Goal: Information Seeking & Learning: Stay updated

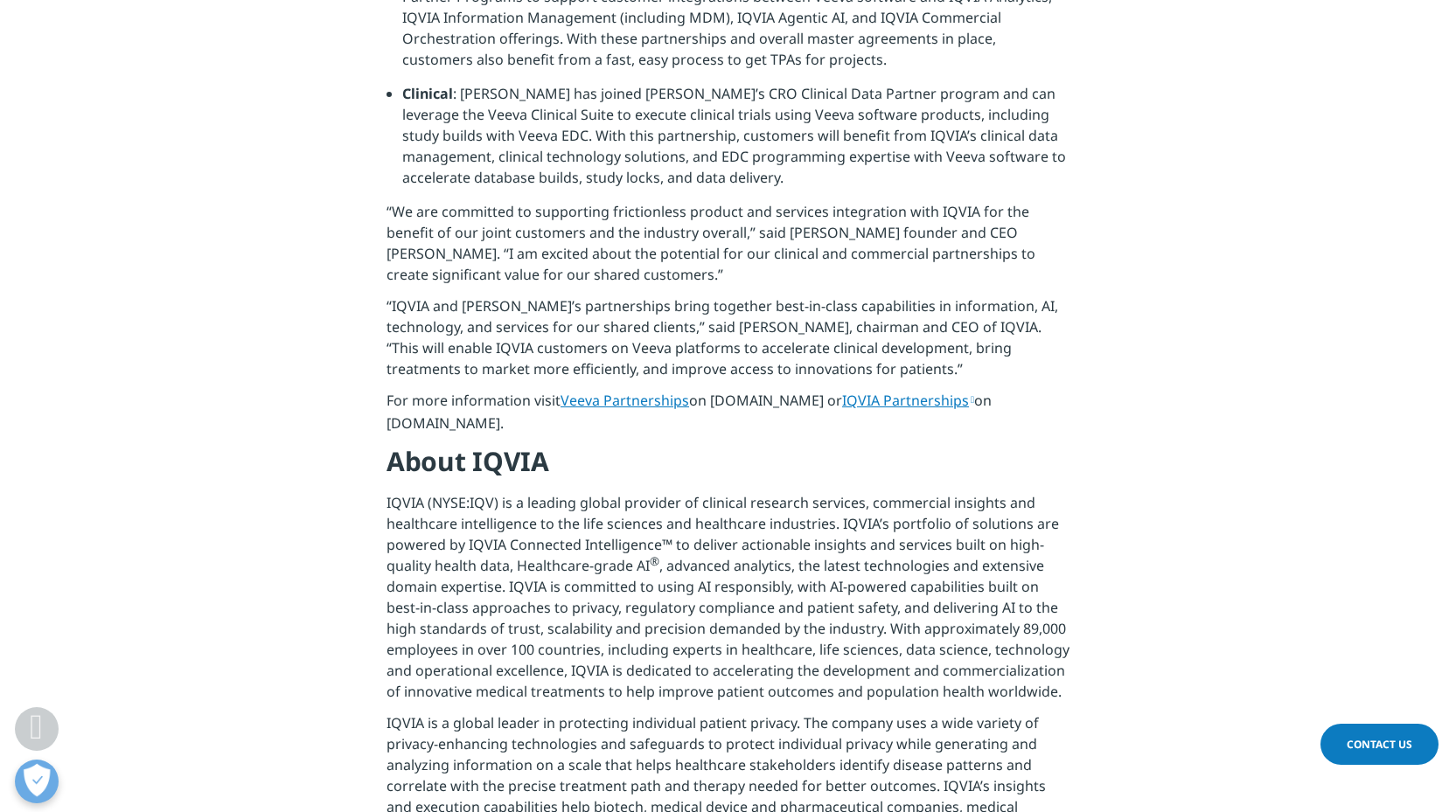
scroll to position [1048, 0]
click at [611, 389] on link "Veeva Partnerships" at bounding box center [625, 399] width 129 height 20
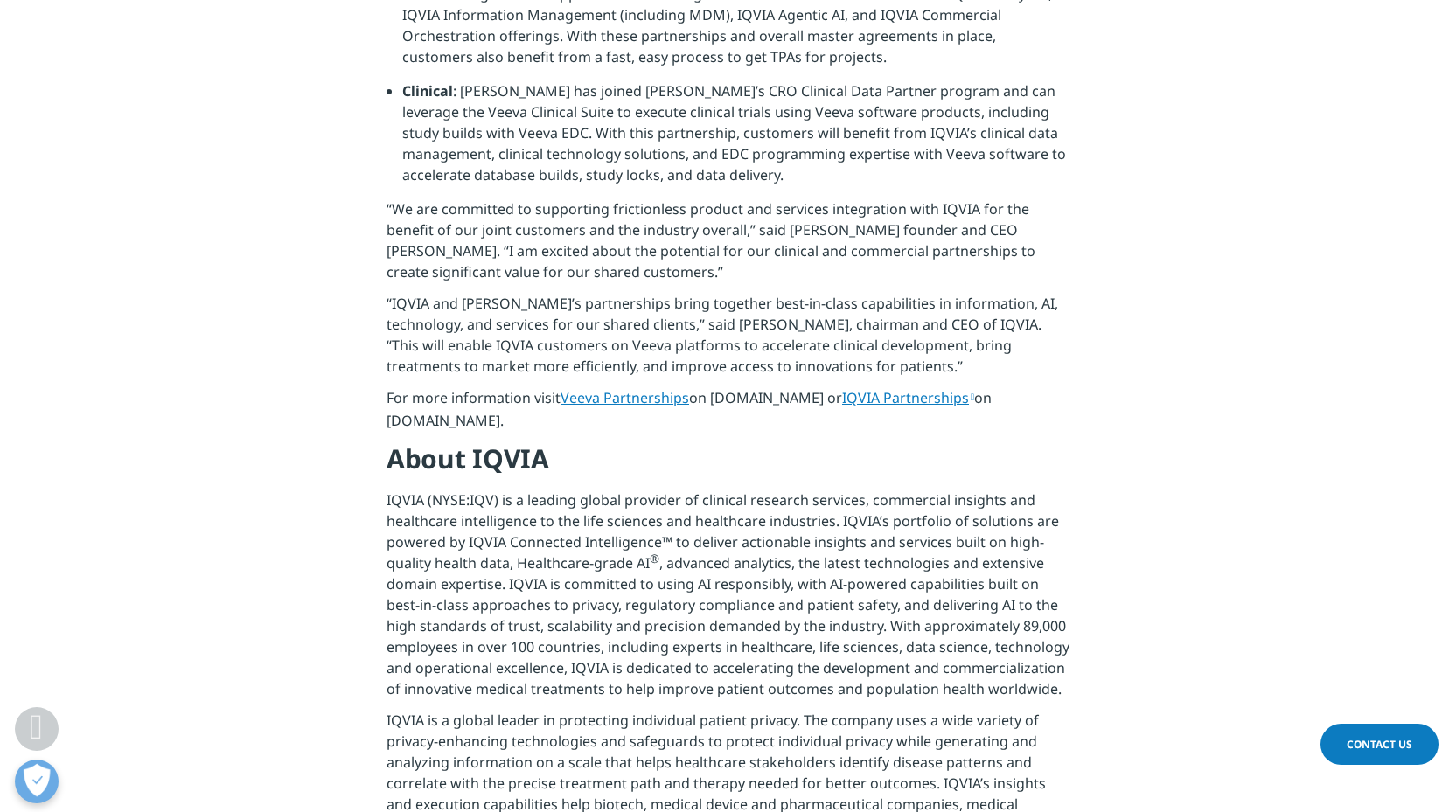
click at [886, 388] on link "IQVIA Partnerships" at bounding box center [909, 398] width 132 height 20
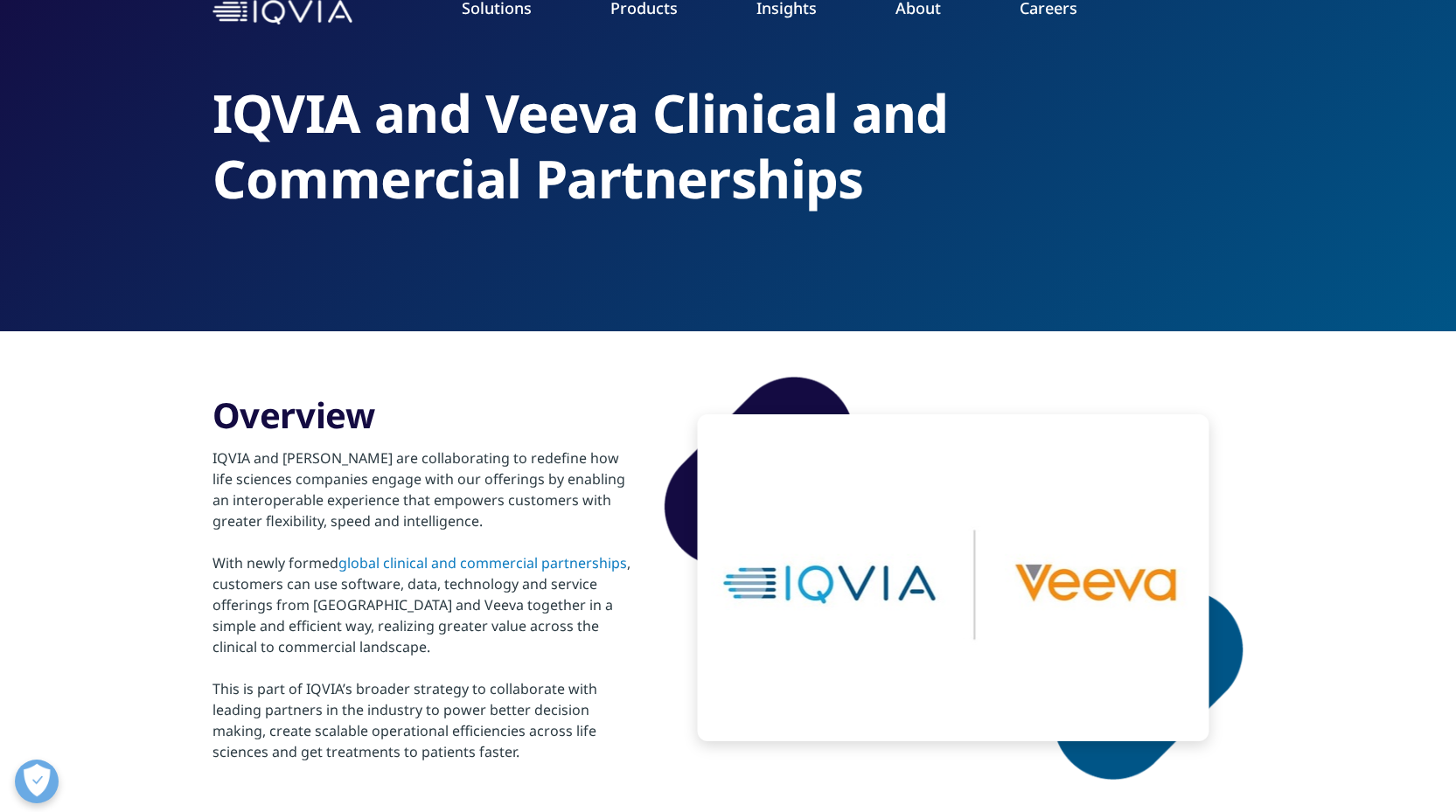
scroll to position [89, 0]
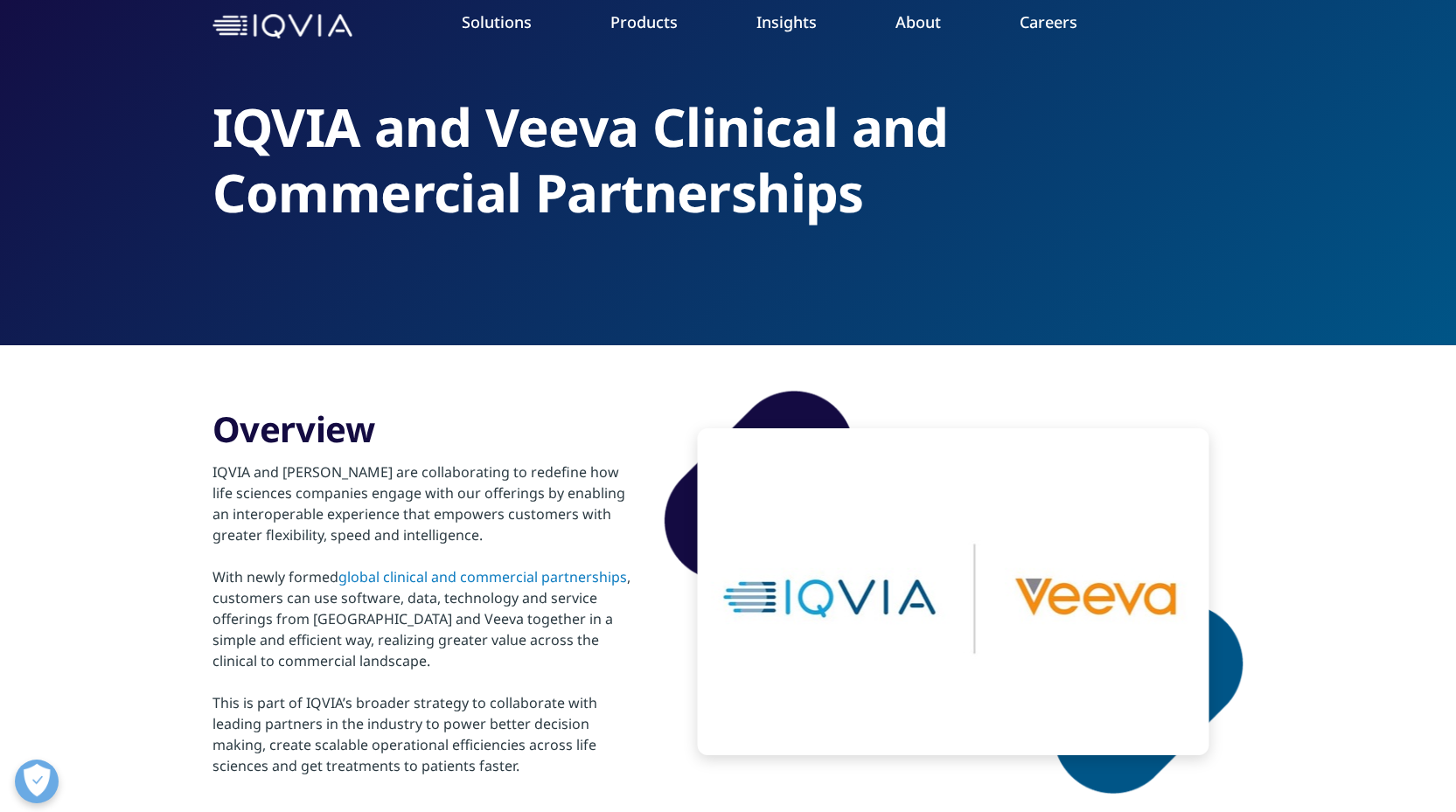
click at [372, 369] on div "Overview IQVIA and Veeva are collaborating to redefine how life sciences compan…" at bounding box center [728, 592] width 1032 height 493
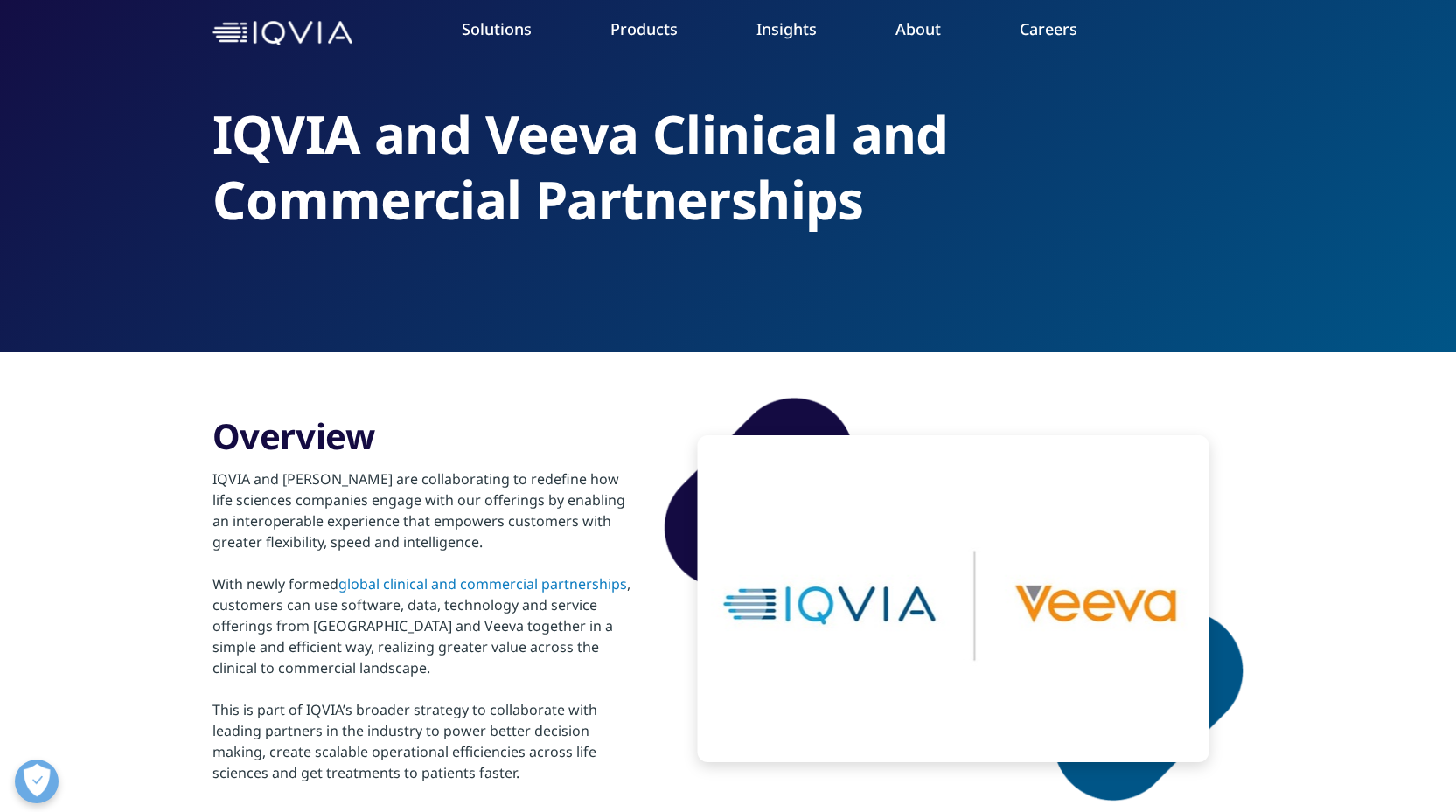
scroll to position [66, 0]
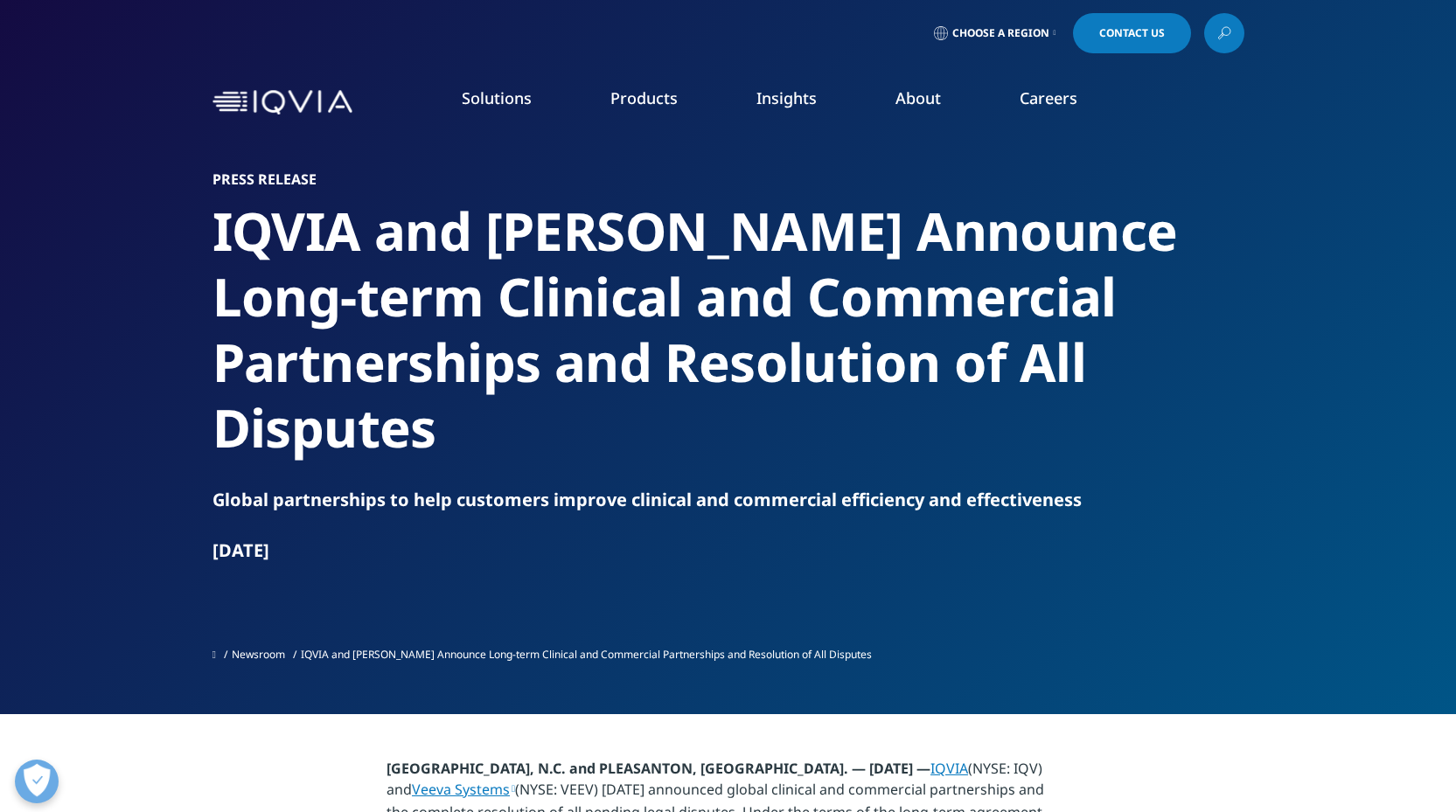
click at [285, 647] on link "Newsroom" at bounding box center [259, 654] width 54 height 15
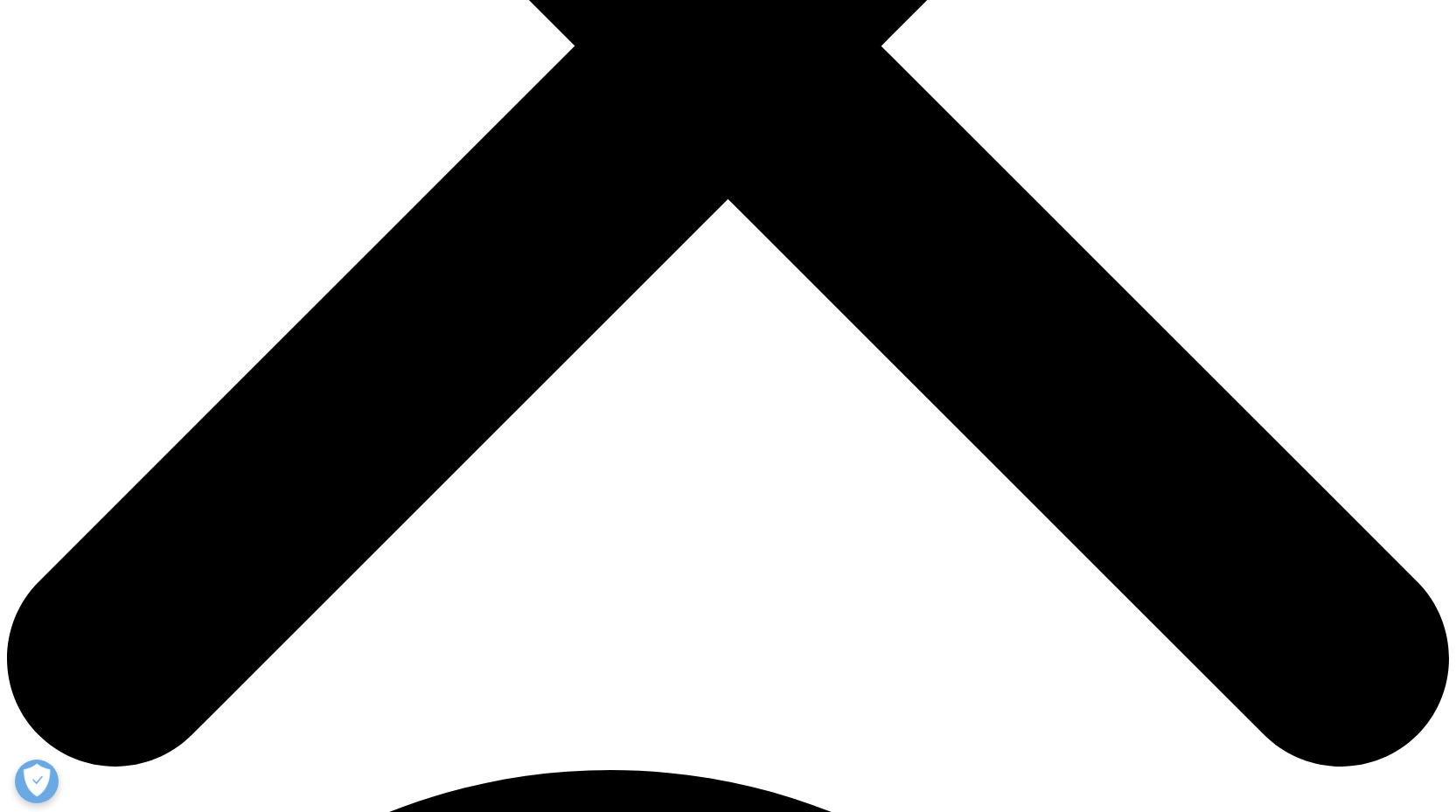
scroll to position [700, 0]
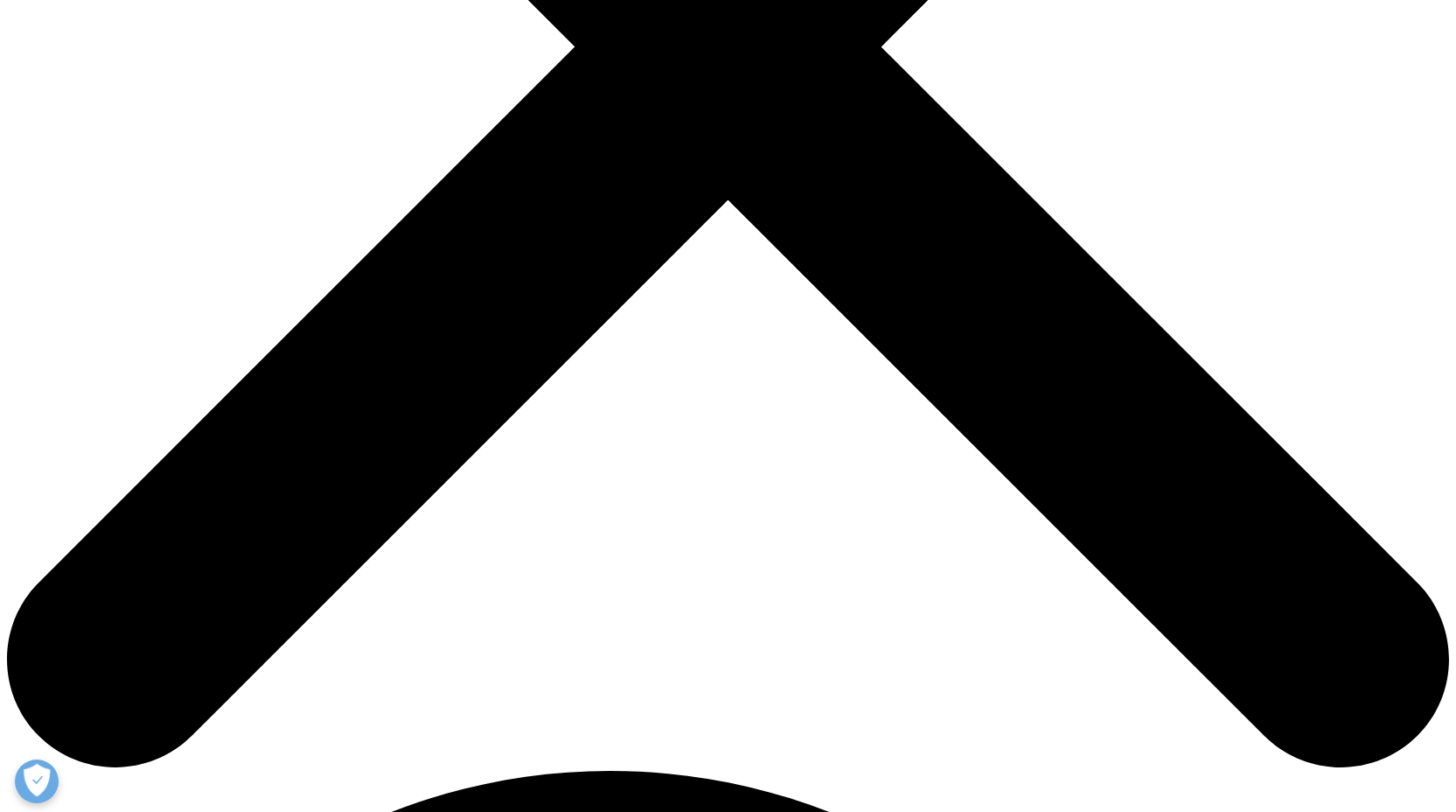
drag, startPoint x: 379, startPoint y: 508, endPoint x: 342, endPoint y: 497, distance: 38.6
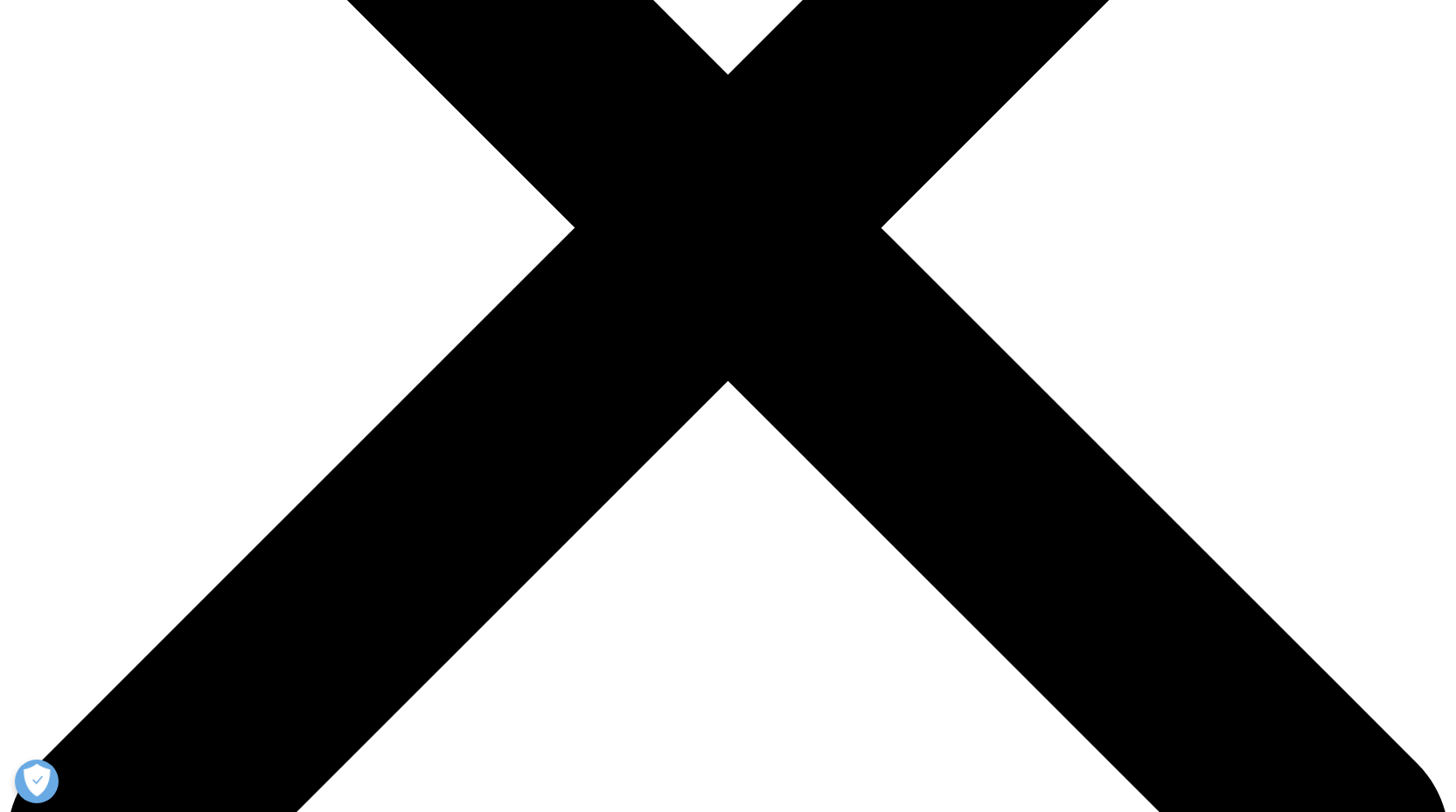
scroll to position [523, 0]
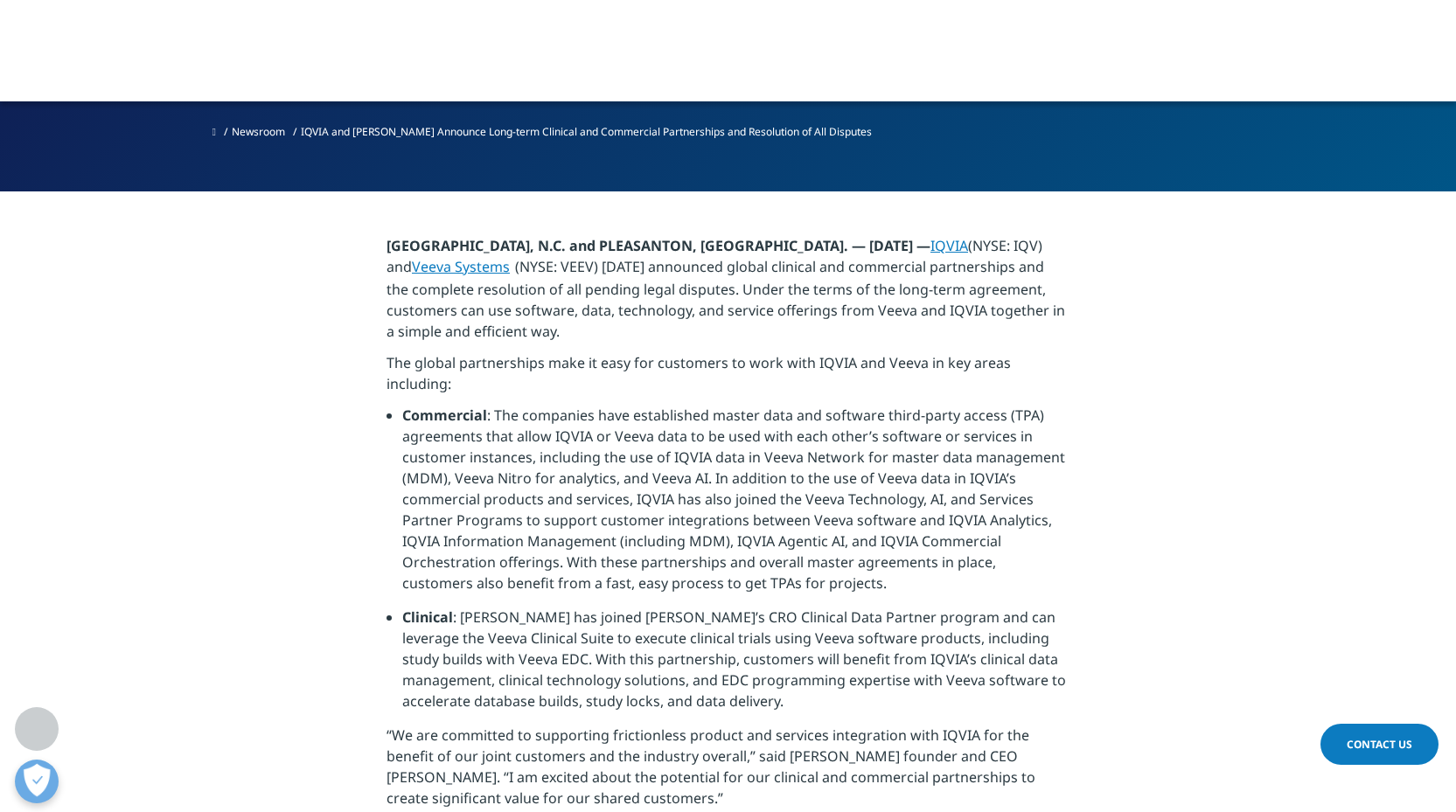
drag, startPoint x: 462, startPoint y: 658, endPoint x: 433, endPoint y: 708, distance: 57.8
click at [433, 725] on p "“We are committed to supporting frictionless product and services integration w…" at bounding box center [728, 772] width 683 height 95
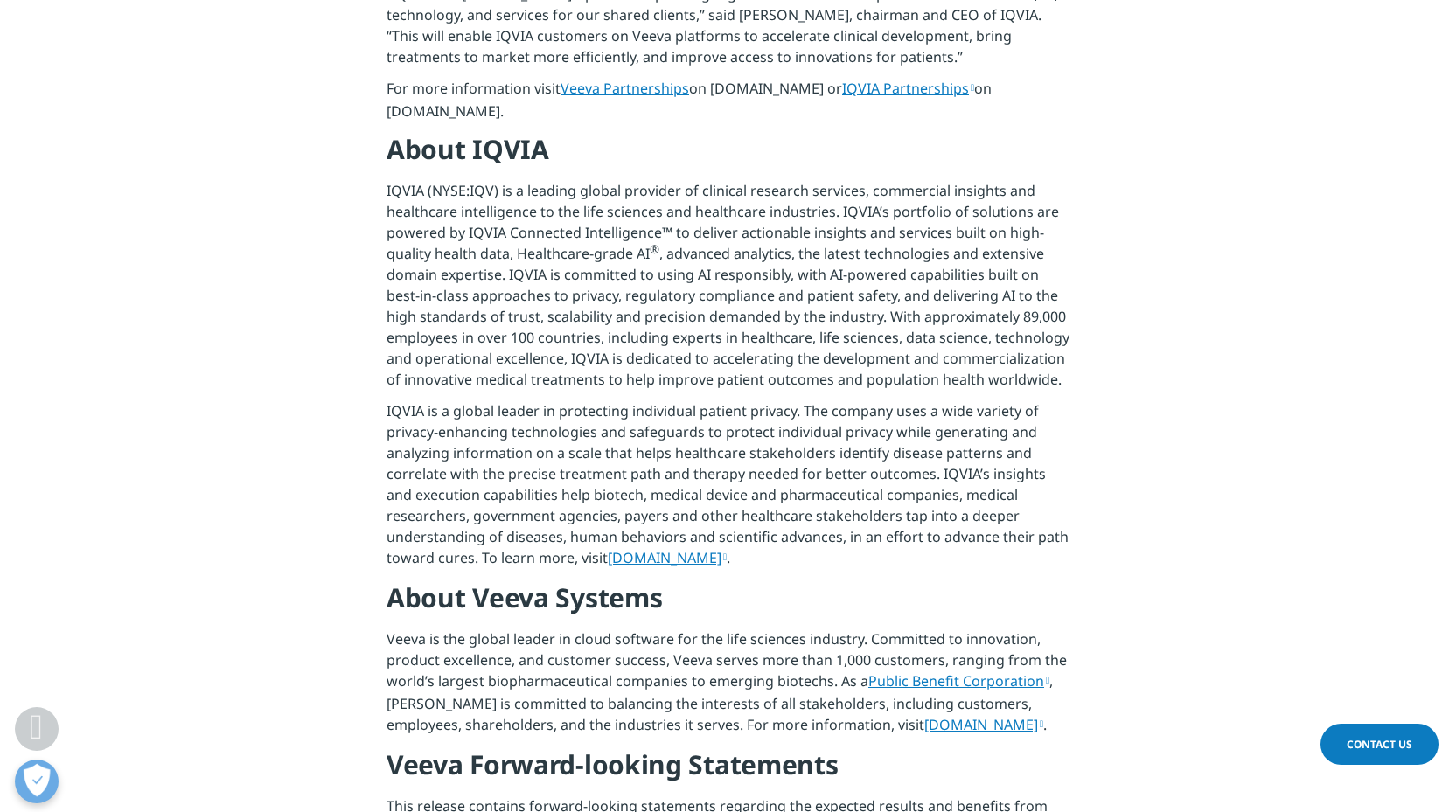
scroll to position [1357, 0]
